Goal: Information Seeking & Learning: Find specific fact

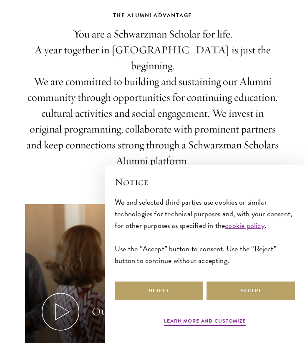
scroll to position [290, 0]
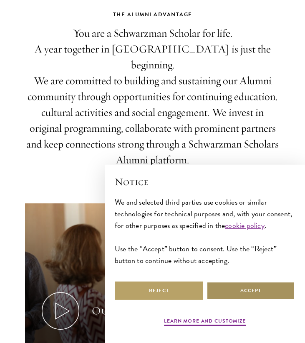
click at [259, 295] on button "Accept" at bounding box center [251, 291] width 88 height 19
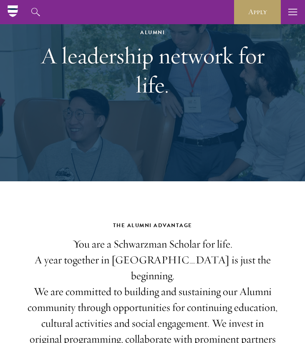
scroll to position [0, 0]
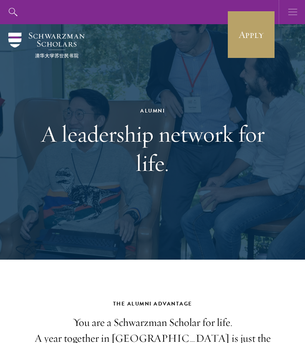
click at [290, 12] on use "button" at bounding box center [292, 12] width 9 height 6
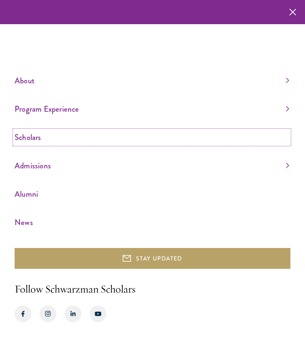
click at [23, 143] on link "Scholars" at bounding box center [152, 138] width 275 height 14
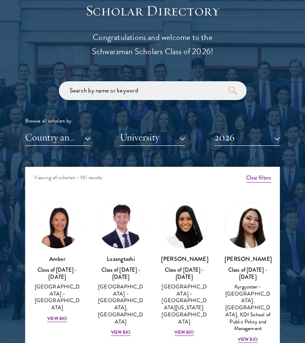
scroll to position [908, 0]
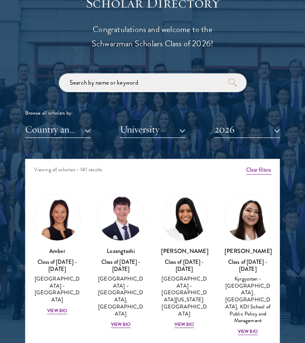
click at [136, 73] on input "search" at bounding box center [153, 82] width 188 height 19
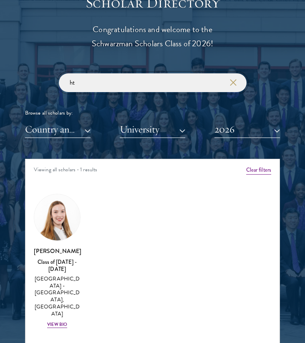
type input "h"
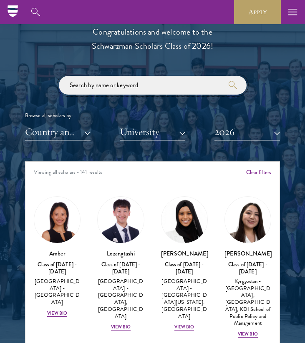
scroll to position [902, 0]
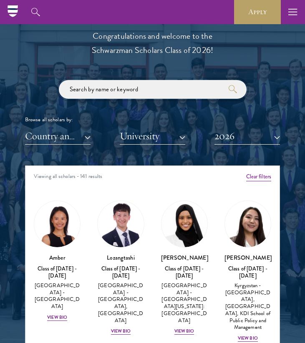
click at [112, 87] on input "search" at bounding box center [153, 89] width 188 height 19
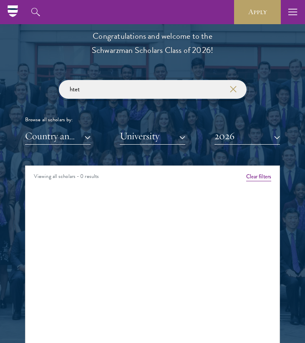
click button "submit" at bounding box center [0, 0] width 0 height 0
click at [117, 91] on input "htet" at bounding box center [153, 89] width 188 height 19
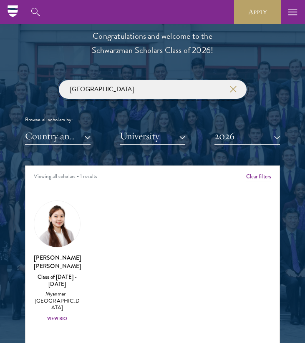
type input "[GEOGRAPHIC_DATA]"
click at [214, 135] on button "2026" at bounding box center [247, 136] width 66 height 17
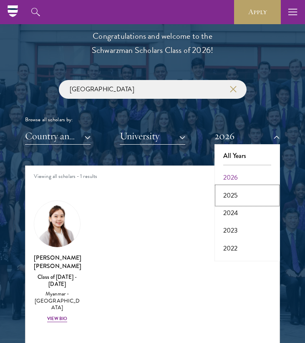
click at [227, 189] on button "2025" at bounding box center [247, 196] width 61 height 18
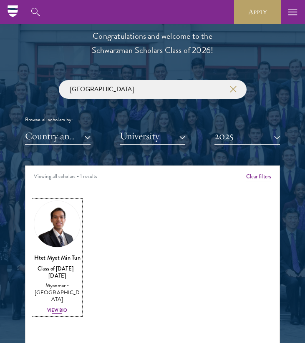
click at [65, 224] on img at bounding box center [57, 224] width 46 height 46
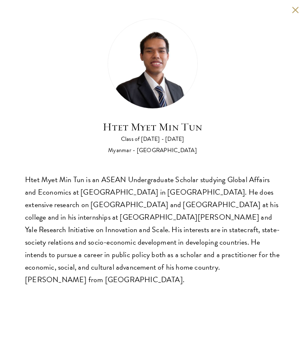
scroll to position [944, 0]
click at [177, 149] on div "Myanmar - [GEOGRAPHIC_DATA]" at bounding box center [153, 150] width 100 height 8
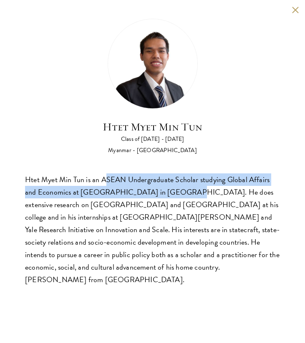
drag, startPoint x: 106, startPoint y: 176, endPoint x: 161, endPoint y: 192, distance: 57.4
click at [161, 192] on div "Htet Myet Min Tun is an ASEAN Undergraduate Scholar studying Global Affairs and…" at bounding box center [152, 230] width 255 height 113
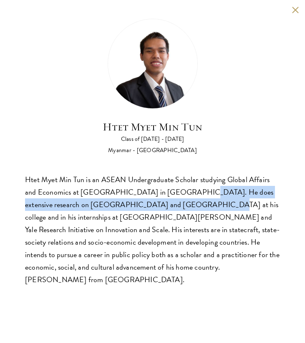
drag, startPoint x: 171, startPoint y: 195, endPoint x: 162, endPoint y: 204, distance: 12.7
click at [162, 205] on div "Htet Myet Min Tun is an ASEAN Undergraduate Scholar studying Global Affairs and…" at bounding box center [152, 230] width 255 height 113
click at [162, 204] on div "Htet Myet Min Tun is an ASEAN Undergraduate Scholar studying Global Affairs and…" at bounding box center [152, 230] width 255 height 113
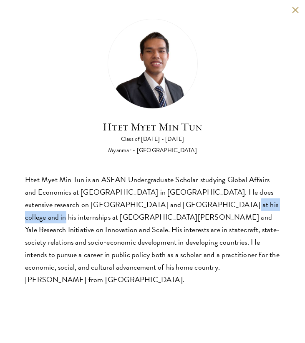
drag, startPoint x: 171, startPoint y: 204, endPoint x: 231, endPoint y: 204, distance: 60.1
click at [232, 205] on div "Htet Myet Min Tun is an ASEAN Undergraduate Scholar studying Global Affairs and…" at bounding box center [152, 230] width 255 height 113
click at [231, 204] on div "Htet Myet Min Tun is an ASEAN Undergraduate Scholar studying Global Affairs and…" at bounding box center [152, 230] width 255 height 113
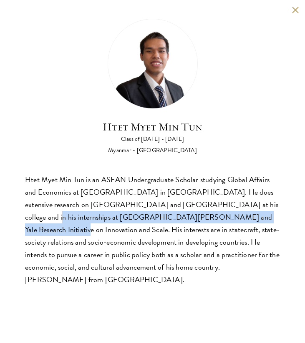
drag, startPoint x: 229, startPoint y: 205, endPoint x: 223, endPoint y: 216, distance: 12.1
click at [223, 216] on div "Htet Myet Min Tun is an ASEAN Undergraduate Scholar studying Global Affairs and…" at bounding box center [152, 230] width 255 height 113
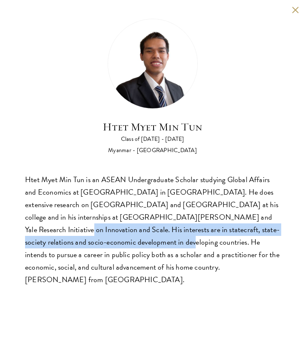
drag, startPoint x: 226, startPoint y: 217, endPoint x: 75, endPoint y: 240, distance: 152.8
click at [75, 240] on div "Htet Myet Min Tun is an ASEAN Undergraduate Scholar studying Global Affairs and…" at bounding box center [152, 230] width 255 height 113
click at [76, 240] on div "Htet Myet Min Tun is an ASEAN Undergraduate Scholar studying Global Affairs and…" at bounding box center [152, 230] width 255 height 113
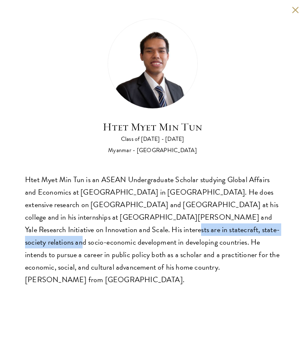
drag, startPoint x: 71, startPoint y: 232, endPoint x: 224, endPoint y: 231, distance: 154.0
click at [224, 231] on div "Htet Myet Min Tun is an ASEAN Undergraduate Scholar studying Global Affairs and…" at bounding box center [152, 230] width 255 height 113
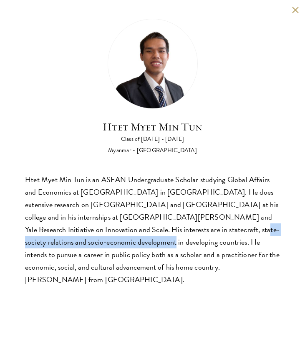
drag, startPoint x: 146, startPoint y: 231, endPoint x: 54, endPoint y: 247, distance: 93.2
click at [54, 247] on div "Htet Myet Min Tun is an ASEAN Undergraduate Scholar studying Global Affairs and…" at bounding box center [152, 230] width 255 height 113
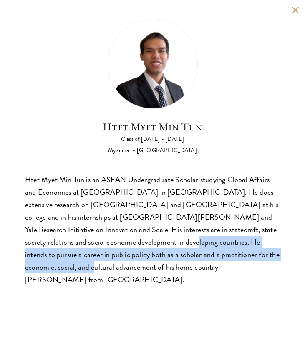
drag, startPoint x: 78, startPoint y: 245, endPoint x: 229, endPoint y: 249, distance: 150.3
click at [229, 249] on div "Htet Myet Min Tun is an ASEAN Undergraduate Scholar studying Global Affairs and…" at bounding box center [152, 230] width 255 height 113
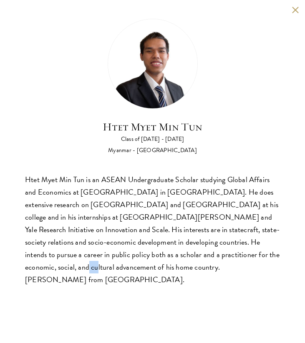
click at [228, 249] on div "Htet Myet Min Tun is an ASEAN Undergraduate Scholar studying Global Affairs and…" at bounding box center [152, 230] width 255 height 113
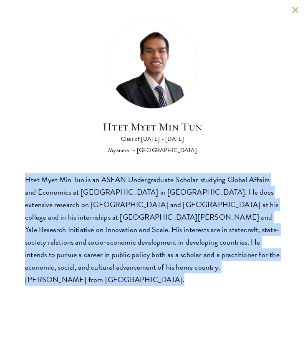
click at [228, 249] on div "Htet Myet Min Tun is an ASEAN Undergraduate Scholar studying Global Affairs and…" at bounding box center [152, 230] width 255 height 113
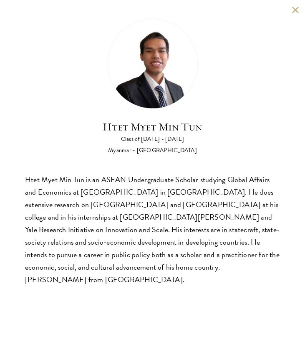
scroll to position [512, 0]
